Goal: Find contact information: Find contact information

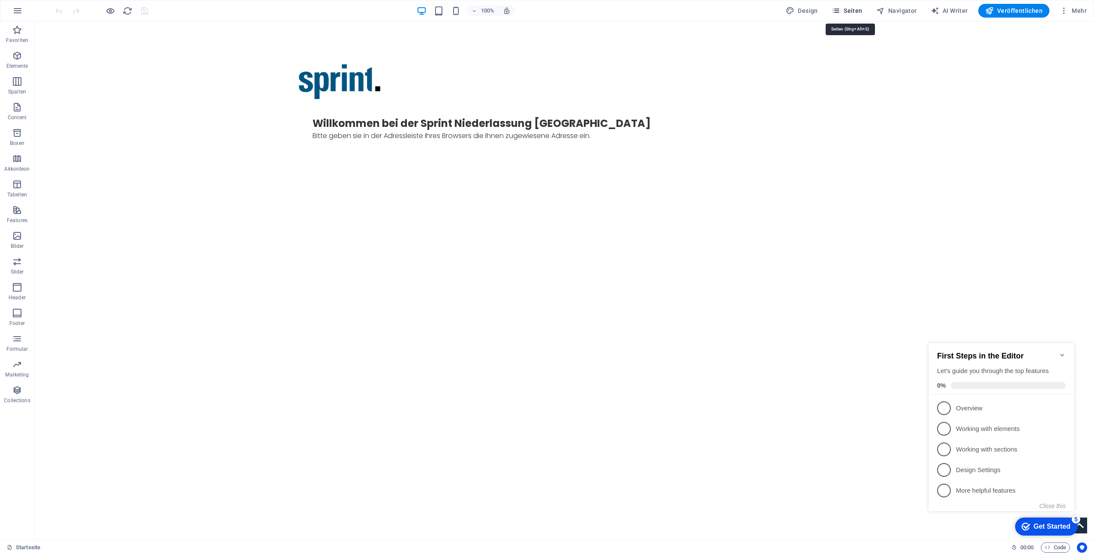
click at [852, 12] on span "Seiten" at bounding box center [847, 10] width 31 height 9
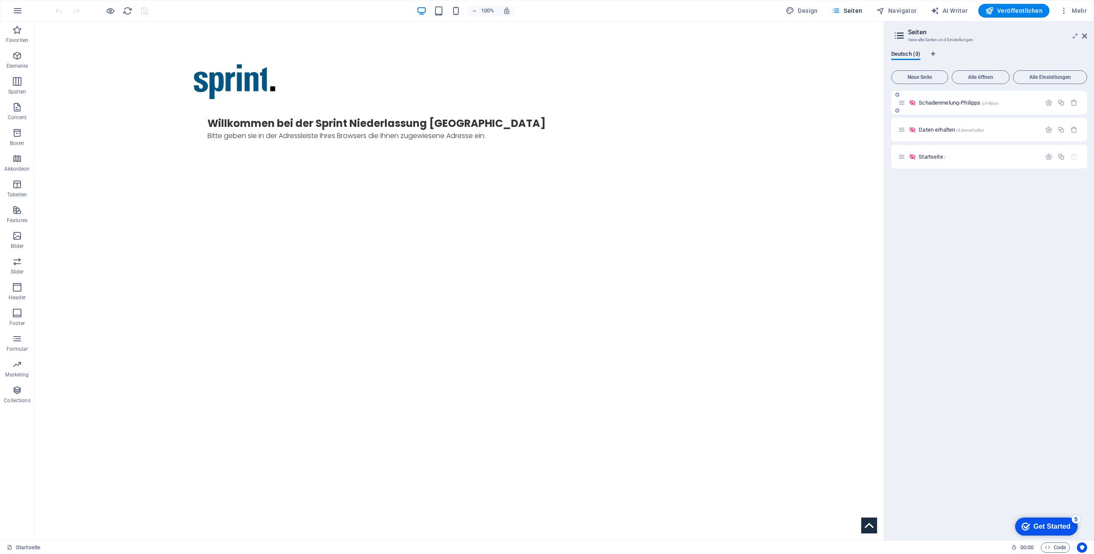
click at [1034, 102] on p "Schadenmelung-Philipps /philipps" at bounding box center [979, 103] width 120 height 6
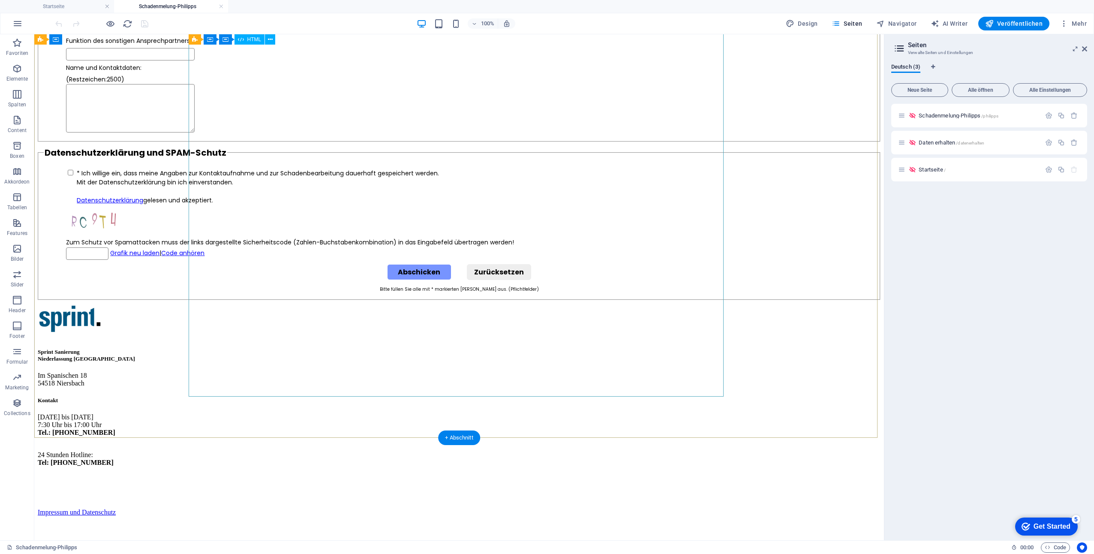
scroll to position [1835, 0]
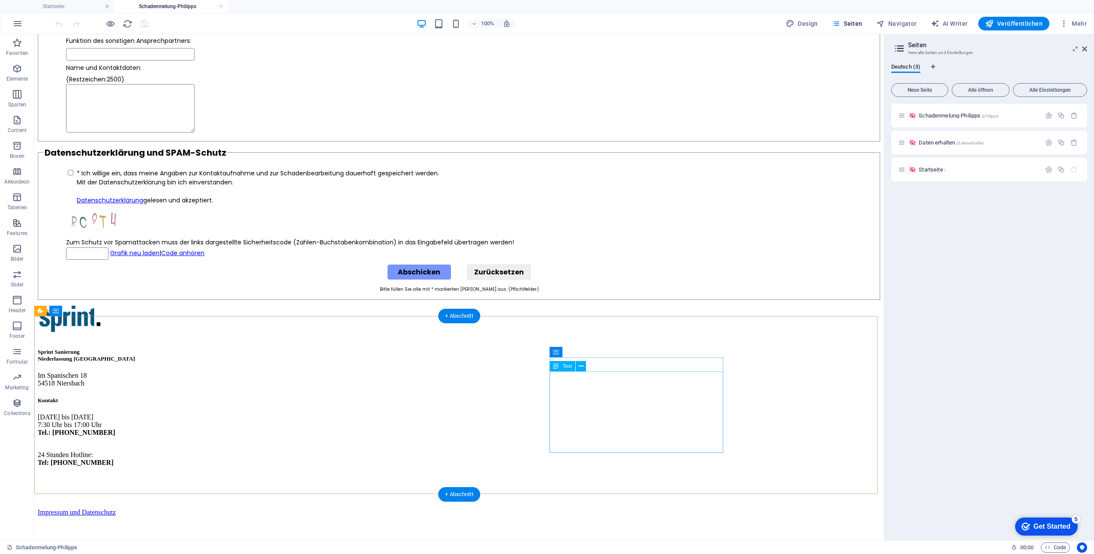
click at [625, 413] on div "[DATE] bis [DATE] 7:30 Uhr bis 17:00 Uhr Tel.: [PHONE_NUMBER] 24 Stunden Hotlin…" at bounding box center [459, 447] width 843 height 68
click at [619, 413] on div "[DATE] bis [DATE] 7:30 Uhr bis 17:00 Uhr Tel.: [PHONE_NUMBER] 24 Stunden Hotlin…" at bounding box center [459, 447] width 843 height 68
click at [617, 413] on div "[DATE] bis [DATE] 7:30 Uhr bis 17:00 Uhr Tel.: [PHONE_NUMBER] 24 Stunden Hotlin…" at bounding box center [459, 447] width 843 height 68
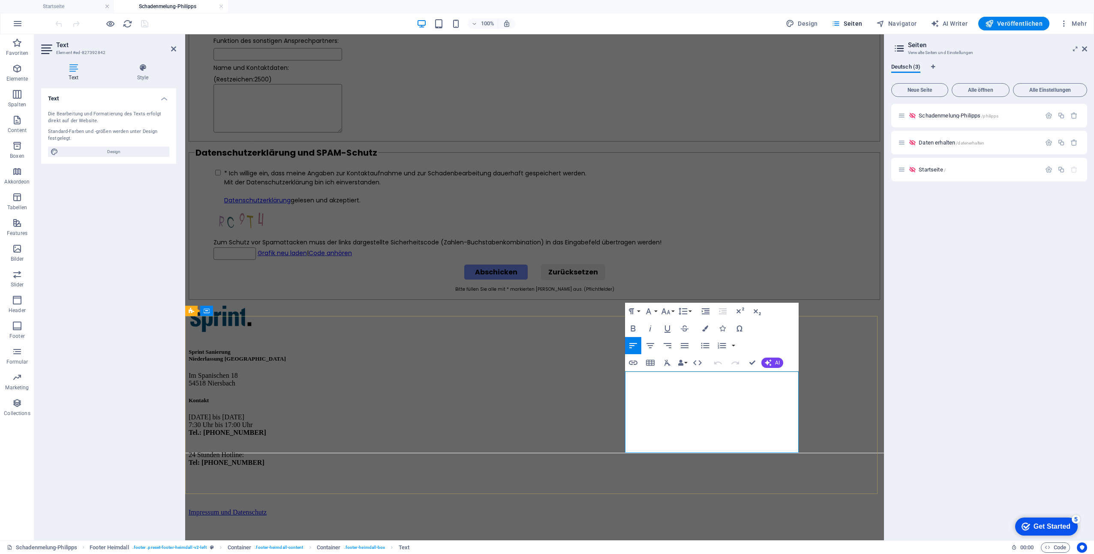
click at [699, 413] on p "[DATE] bis [DATE] 7:30 Uhr bis 17:00 Uhr Tel.: [PHONE_NUMBER]" at bounding box center [535, 428] width 692 height 31
click at [688, 451] on p "24 Stunden Hotline: Tel: [PHONE_NUMBER]" at bounding box center [535, 458] width 692 height 15
click at [604, 470] on div "Sprint Sanierung Niederlassung [GEOGRAPHIC_DATA] Im Spanischen [PHONE_NUMBER] N…" at bounding box center [535, 392] width 692 height 177
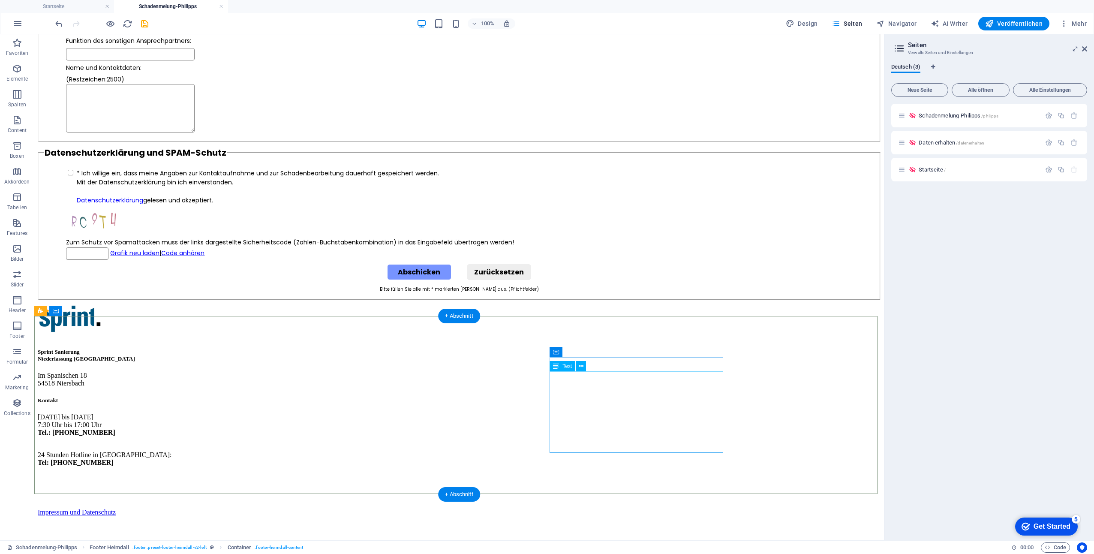
click at [557, 413] on div "[DATE] bis [DATE] 7:30 Uhr bis 17:00 Uhr Tel.: [PHONE_NUMBER] 24 Stunden Hotlin…" at bounding box center [459, 447] width 843 height 68
click at [559, 413] on div "[DATE] bis [DATE] 7:30 Uhr bis 17:00 Uhr Tel.: [PHONE_NUMBER] 24 Stunden Hotlin…" at bounding box center [459, 447] width 843 height 68
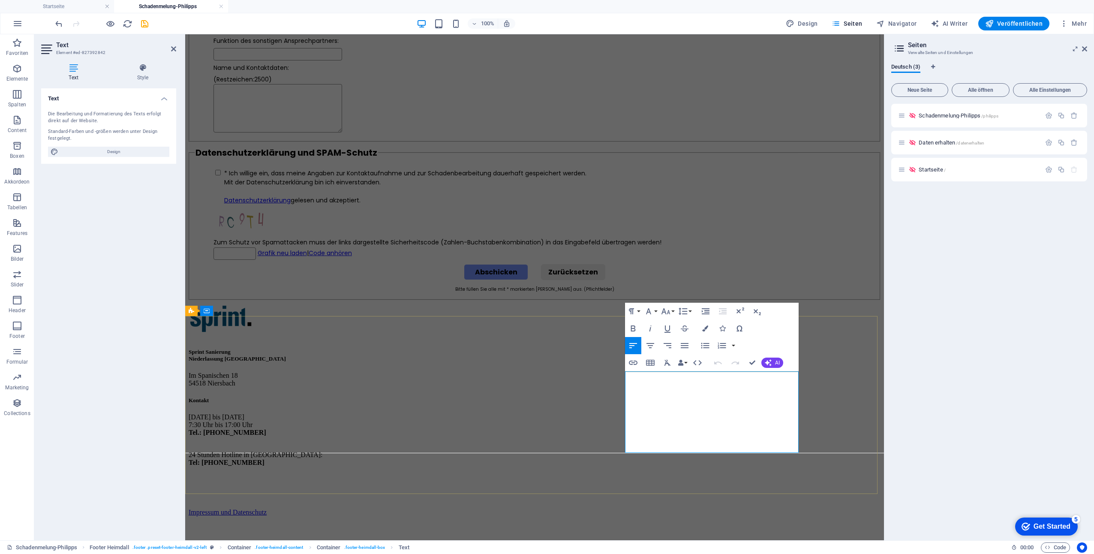
click at [627, 413] on p "[DATE] bis [DATE] 7:30 Uhr bis 17:00 Uhr Tel.: [PHONE_NUMBER]" at bounding box center [535, 428] width 692 height 31
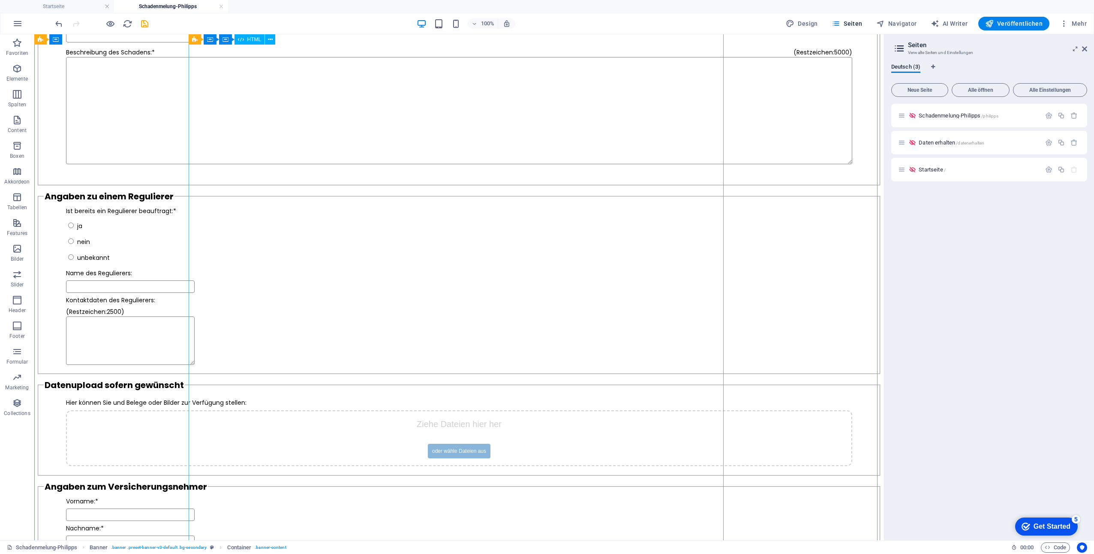
scroll to position [463, 0]
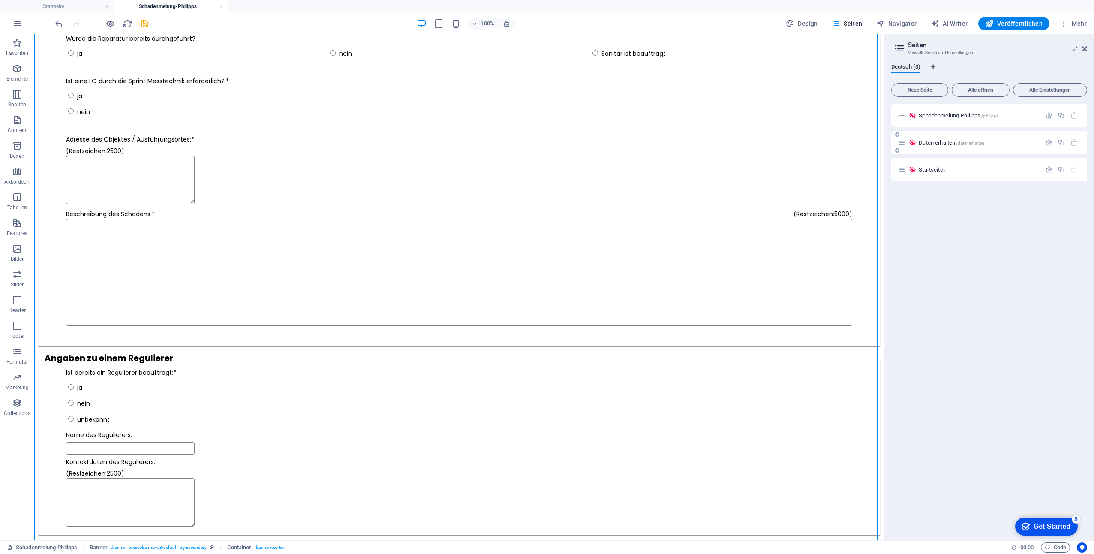
click at [1015, 140] on p "Daten erhalten /datenerhalten" at bounding box center [979, 143] width 120 height 6
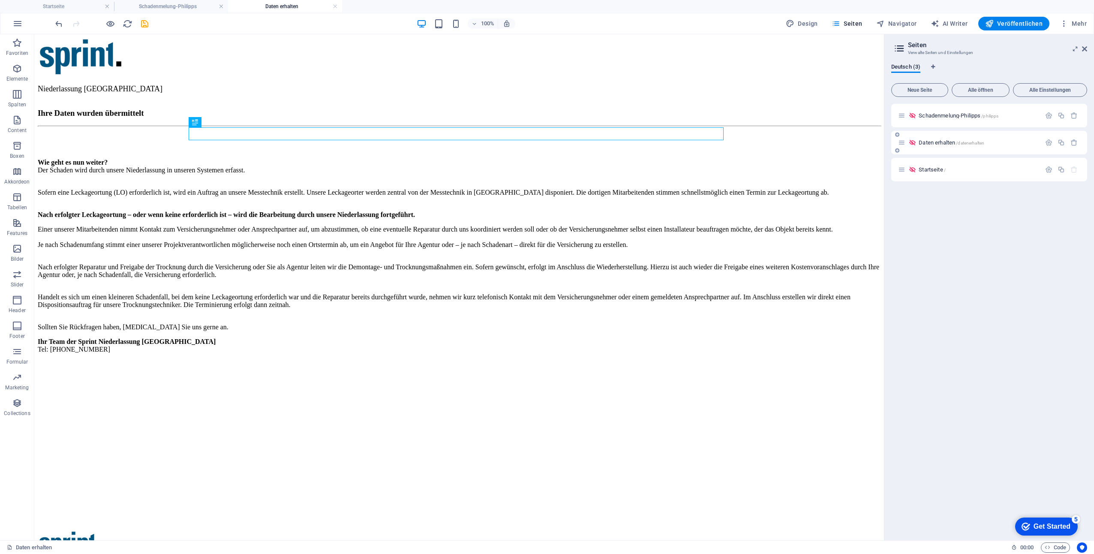
scroll to position [0, 0]
click at [262, 383] on div "Wie geht es nun weiter? Der Schaden wird durch unsere Niederlassung in unseren …" at bounding box center [459, 271] width 843 height 225
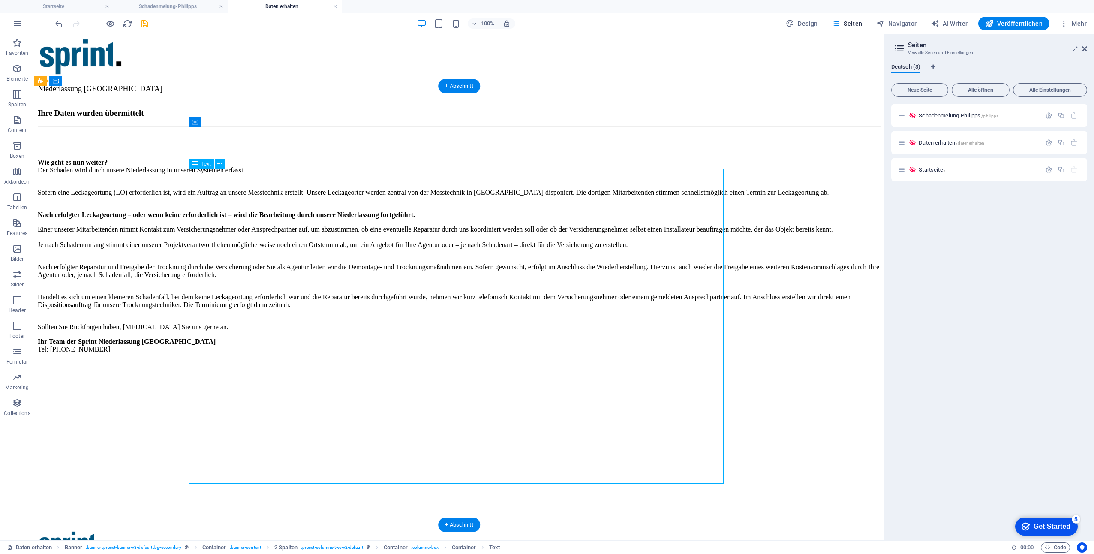
click at [254, 383] on div "Wie geht es nun weiter? Der Schaden wird durch unsere Niederlassung in unseren …" at bounding box center [459, 271] width 843 height 225
click at [249, 383] on div "Wie geht es nun weiter? Der Schaden wird durch unsere Niederlassung in unseren …" at bounding box center [459, 271] width 843 height 225
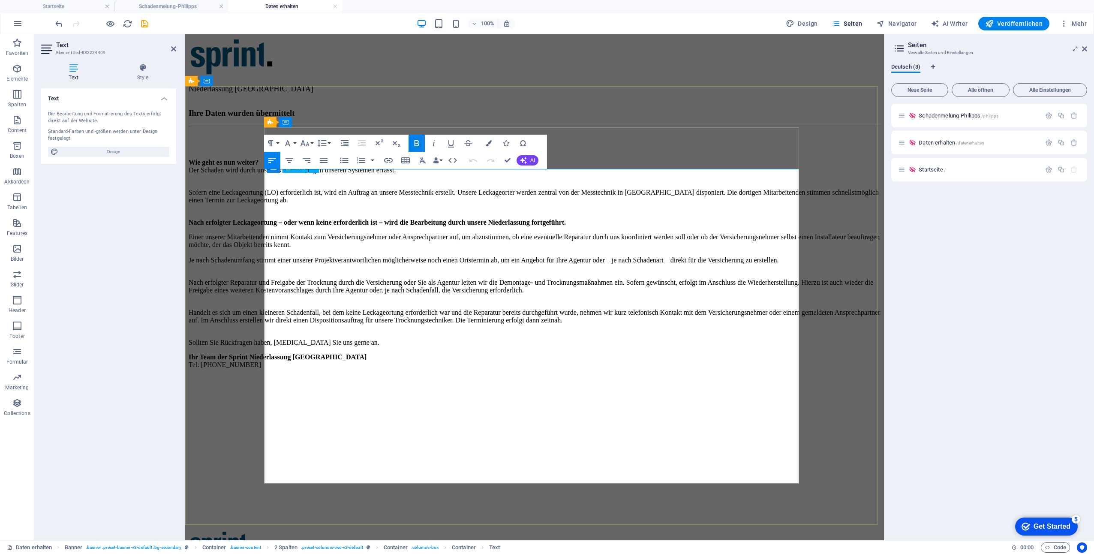
click at [347, 369] on p "Ihr Team der Sprint Niederlassung [GEOGRAPHIC_DATA] Tel: [PHONE_NUMBER]" at bounding box center [535, 360] width 692 height 15
click at [650, 120] on div "Ihre Daten wurden übermittelt [PERSON_NAME] geht es nun weiter? Der Schaden wir…" at bounding box center [535, 252] width 692 height 305
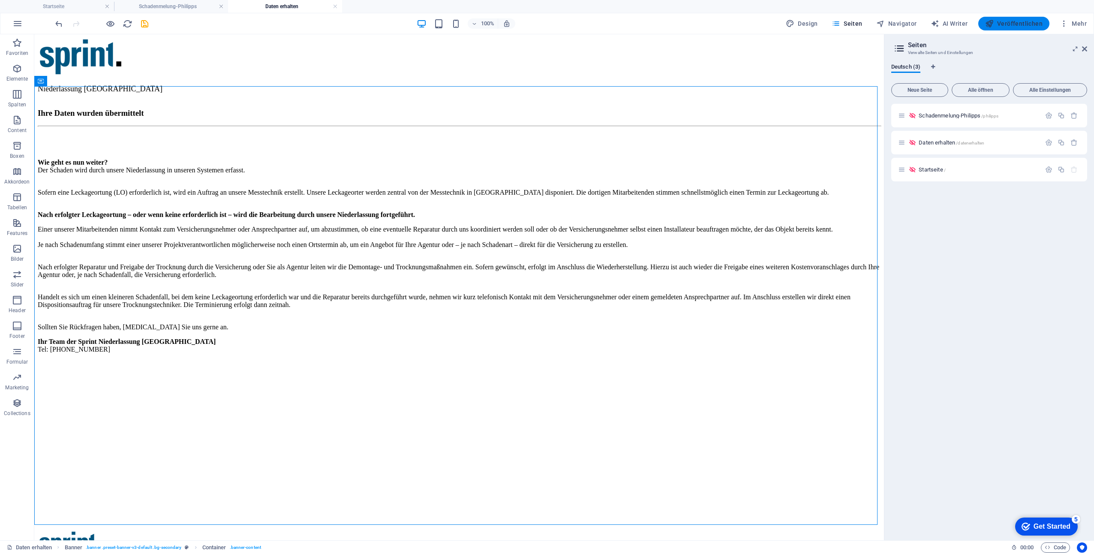
click at [1024, 26] on span "Veröffentlichen" at bounding box center [1013, 23] width 57 height 9
